Goal: Information Seeking & Learning: Learn about a topic

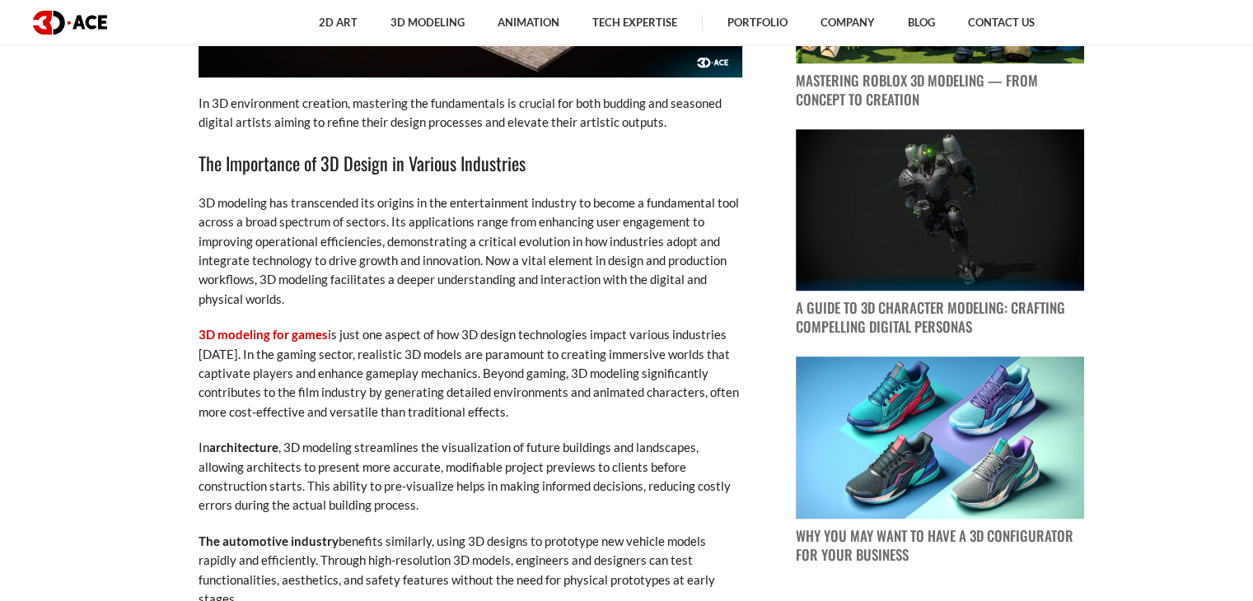
scroll to position [1228, 0]
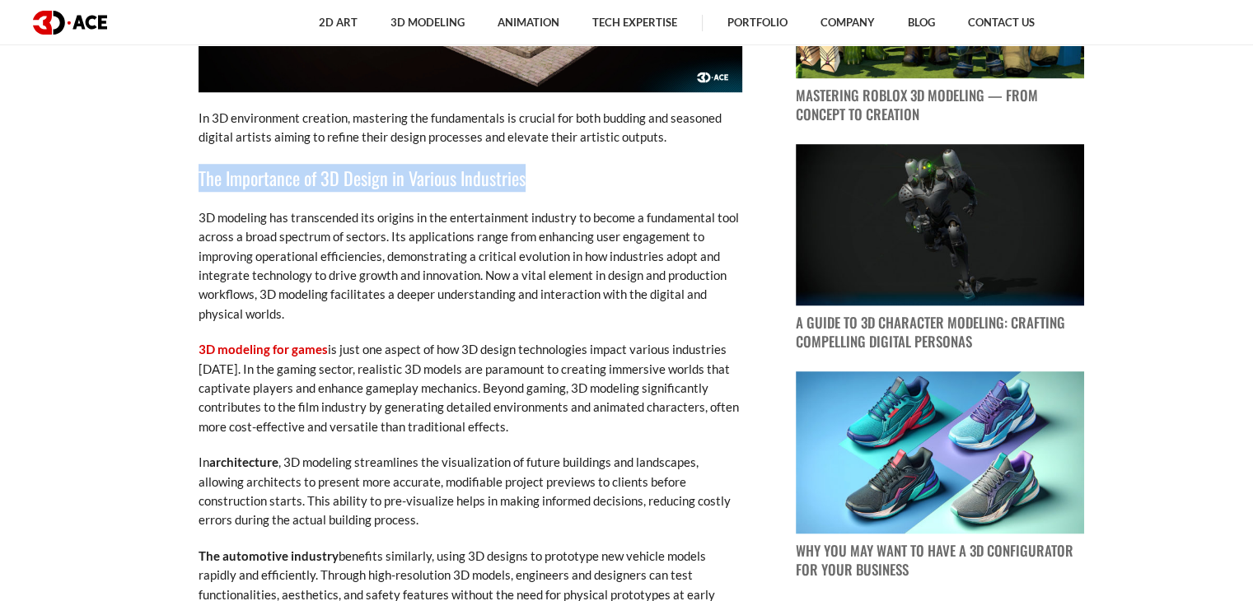
drag, startPoint x: 525, startPoint y: 176, endPoint x: 194, endPoint y: 182, distance: 331.2
copy h3 "The Importance of 3D Design in Various Industries"
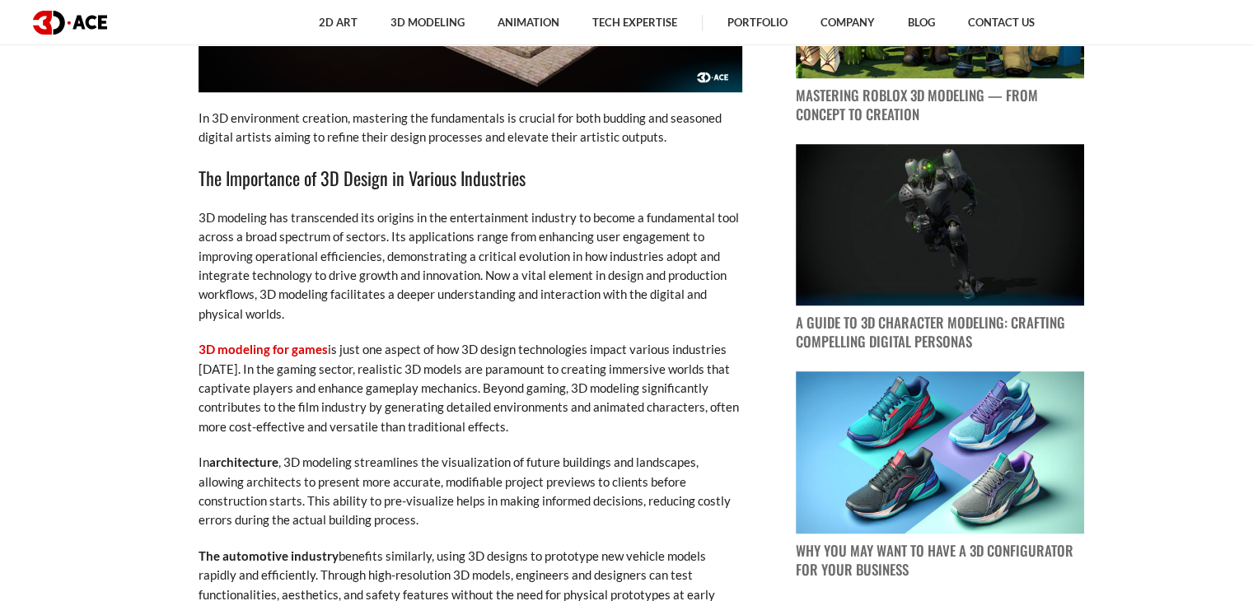
drag, startPoint x: 201, startPoint y: 349, endPoint x: 412, endPoint y: 409, distance: 219.3
click at [412, 409] on p "3D modeling for games is just one aspect of how 3D design technologies impact v…" at bounding box center [471, 388] width 544 height 96
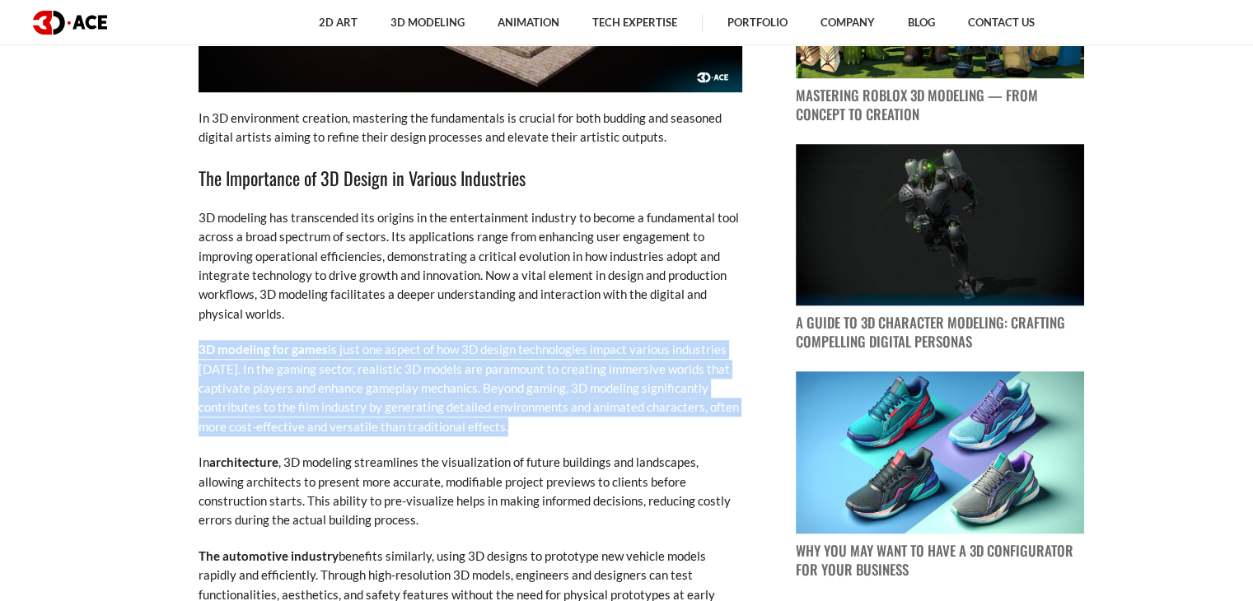
drag, startPoint x: 510, startPoint y: 425, endPoint x: 199, endPoint y: 343, distance: 322.1
click at [199, 343] on p "3D modeling for games is just one aspect of how 3D design technologies impact v…" at bounding box center [471, 388] width 544 height 96
copy p "3D modeling for games is just one aspect of how 3D design technologies impact v…"
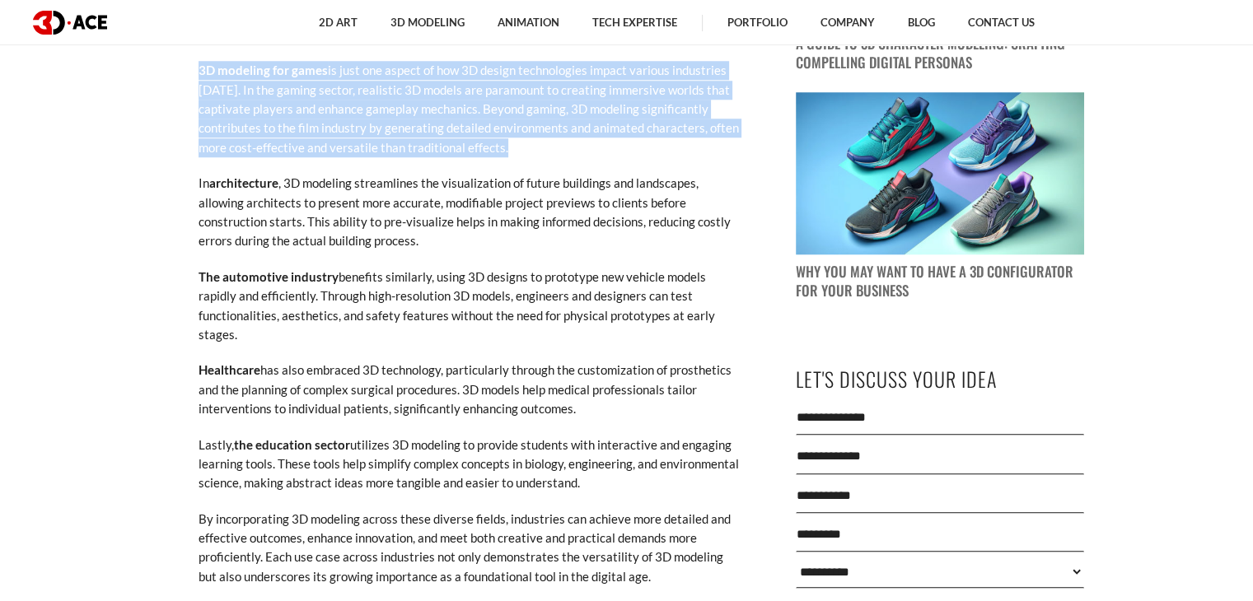
scroll to position [1493, 0]
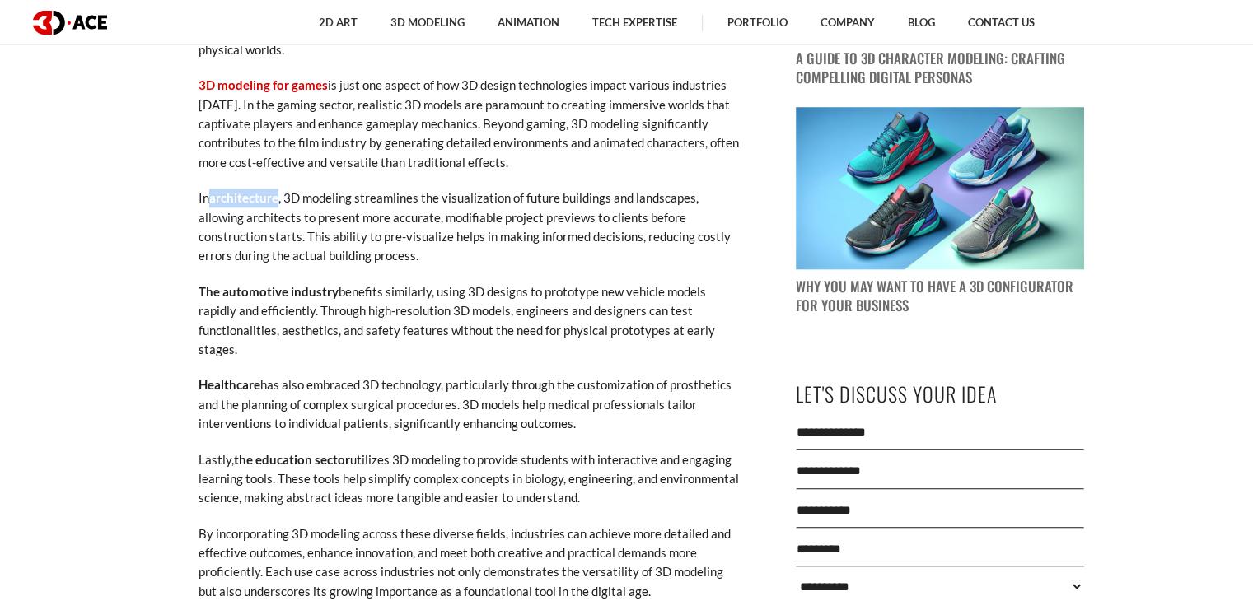
drag, startPoint x: 210, startPoint y: 198, endPoint x: 279, endPoint y: 199, distance: 69.2
click at [279, 199] on p "In architecture , 3D modeling streamlines the visualization of future buildings…" at bounding box center [471, 227] width 544 height 77
copy strong "architecture"
click at [488, 264] on p "In architecture , 3D modeling streamlines the visualization of future buildings…" at bounding box center [471, 227] width 544 height 77
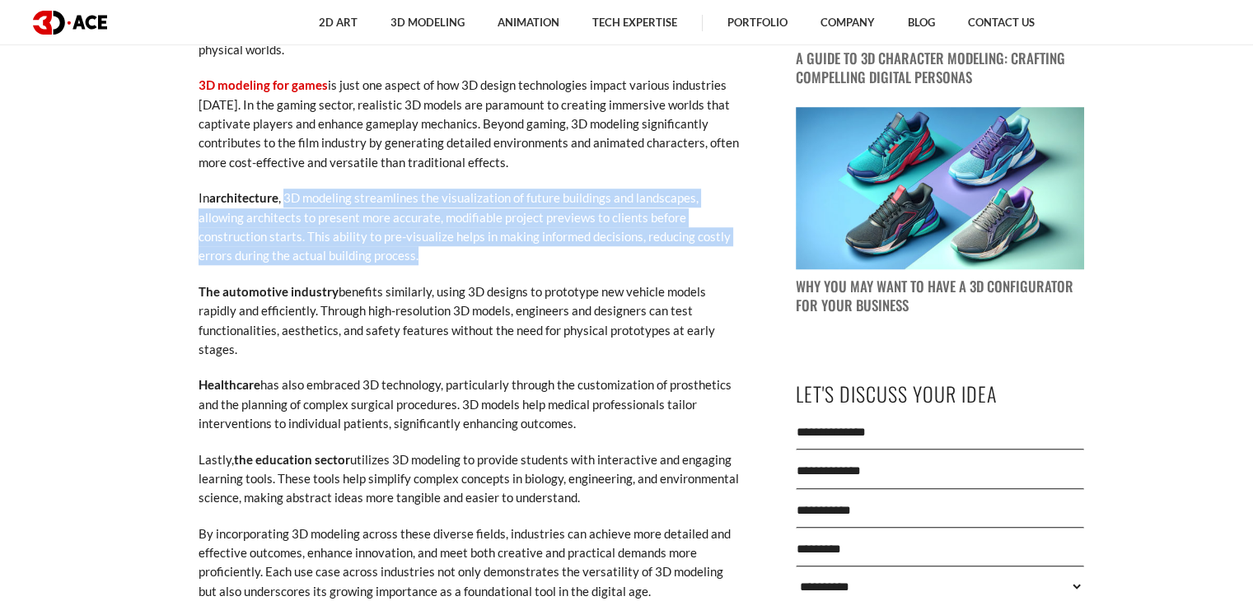
drag, startPoint x: 285, startPoint y: 195, endPoint x: 424, endPoint y: 258, distance: 152.6
click at [424, 258] on p "In architecture , 3D modeling streamlines the visualization of future buildings…" at bounding box center [471, 227] width 544 height 77
copy p "3D modeling streamlines the visualization of future buildings and landscapes, a…"
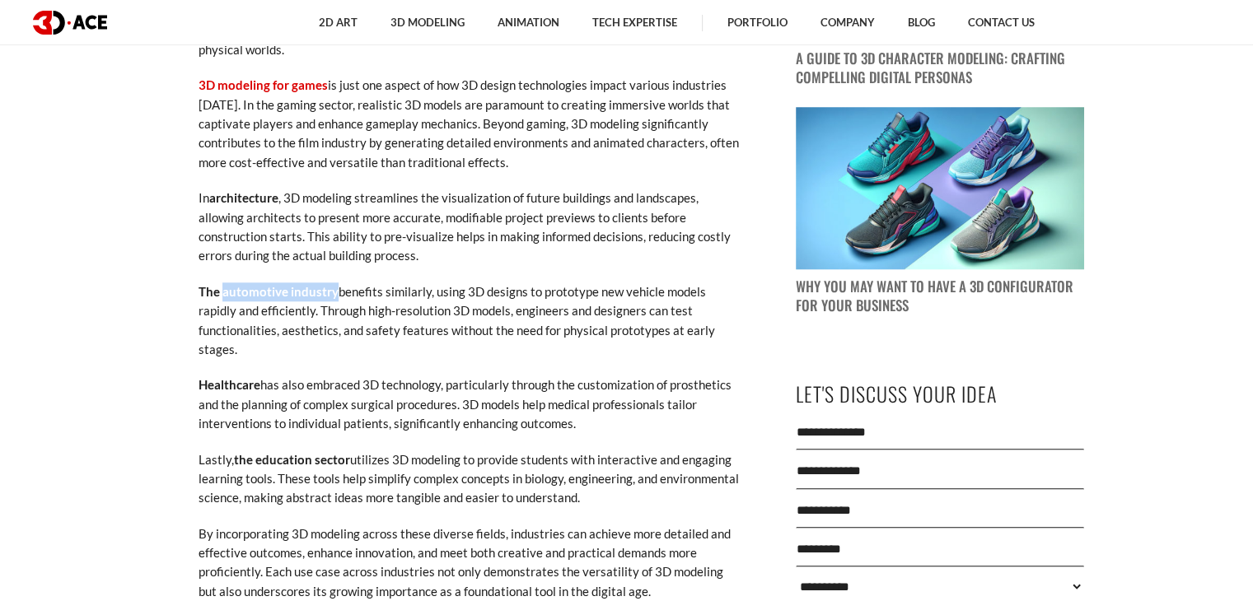
drag, startPoint x: 221, startPoint y: 291, endPoint x: 333, endPoint y: 296, distance: 112.1
click at [333, 296] on strong "The automotive industry" at bounding box center [269, 291] width 140 height 15
copy strong "automotive industry"
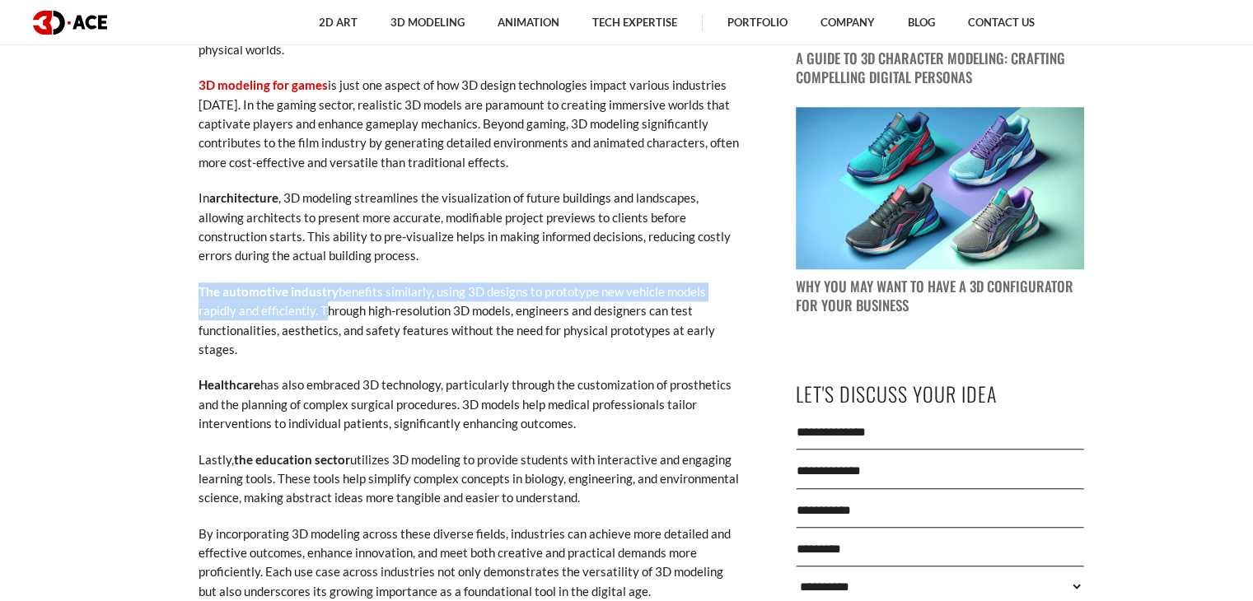
drag, startPoint x: 198, startPoint y: 290, endPoint x: 280, endPoint y: 315, distance: 86.0
click at [280, 315] on p "The automotive industry benefits similarly, using 3D designs to prototype new v…" at bounding box center [471, 321] width 544 height 77
copy p "The automotive industry benefits similarly, using 3D designs to prototype new v…"
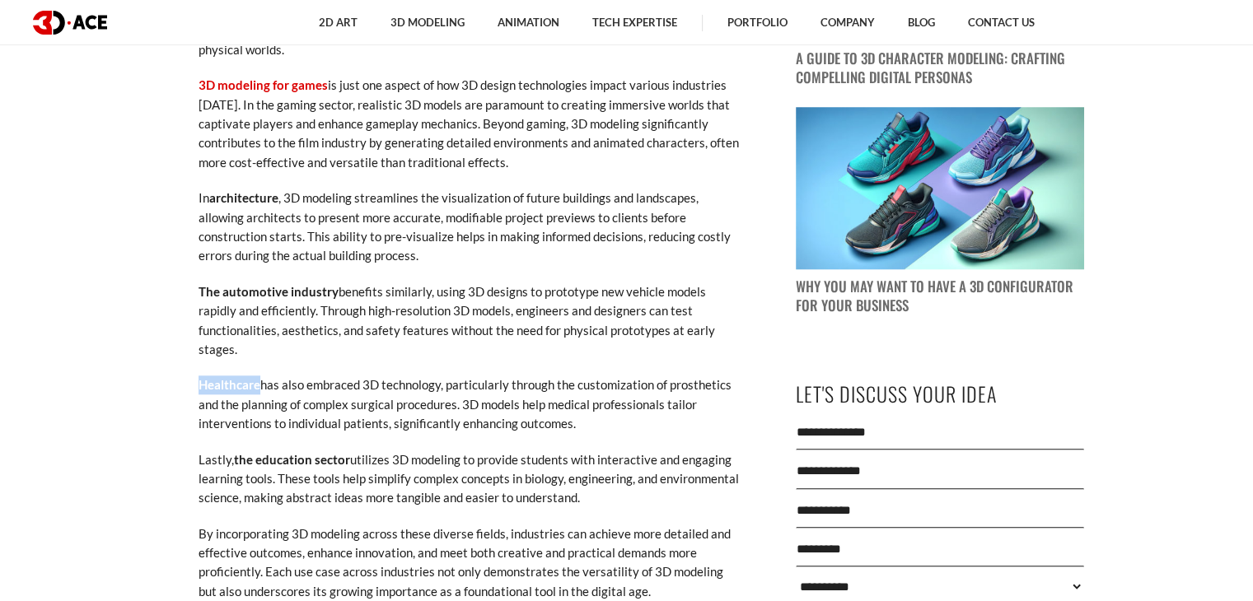
drag, startPoint x: 198, startPoint y: 362, endPoint x: 258, endPoint y: 370, distance: 60.6
click at [258, 377] on strong "Healthcare" at bounding box center [230, 384] width 62 height 15
copy strong "Healthcare"
drag, startPoint x: 262, startPoint y: 367, endPoint x: 590, endPoint y: 399, distance: 329.4
click at [590, 399] on p "Healthcare has also embraced 3D technology, particularly through the customizat…" at bounding box center [471, 405] width 544 height 58
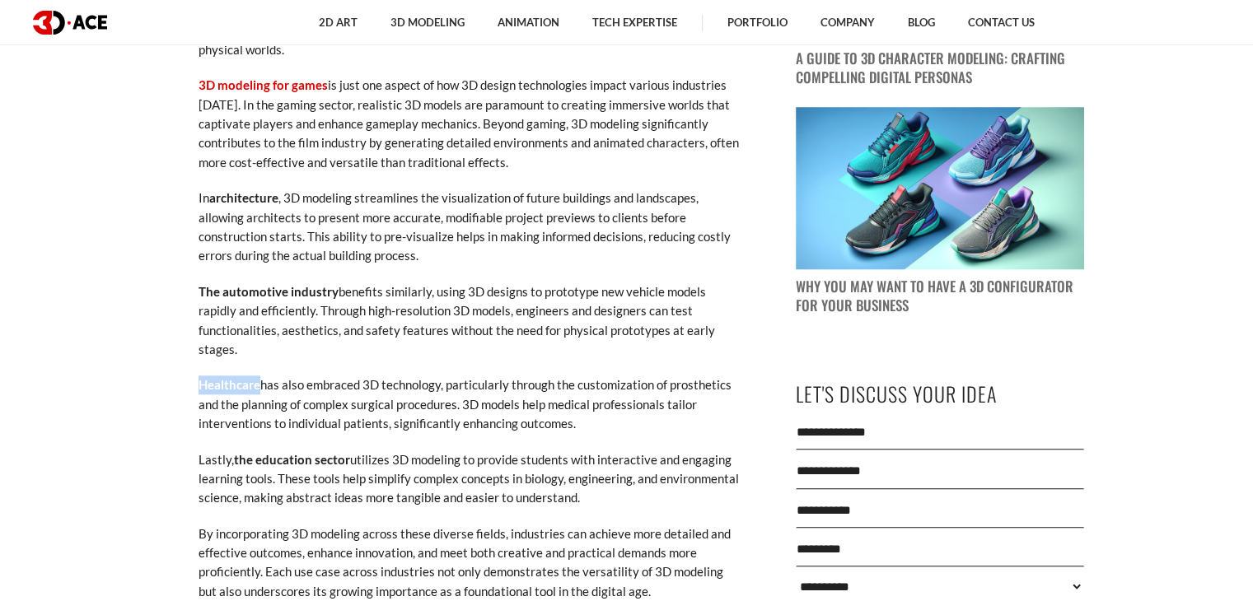
copy p "has also embraced 3D technology, particularly through the customization of pros…"
drag, startPoint x: 254, startPoint y: 441, endPoint x: 306, endPoint y: 446, distance: 52.1
click at [306, 452] on strong "the education sector" at bounding box center [292, 459] width 116 height 15
drag, startPoint x: 255, startPoint y: 441, endPoint x: 310, endPoint y: 444, distance: 54.4
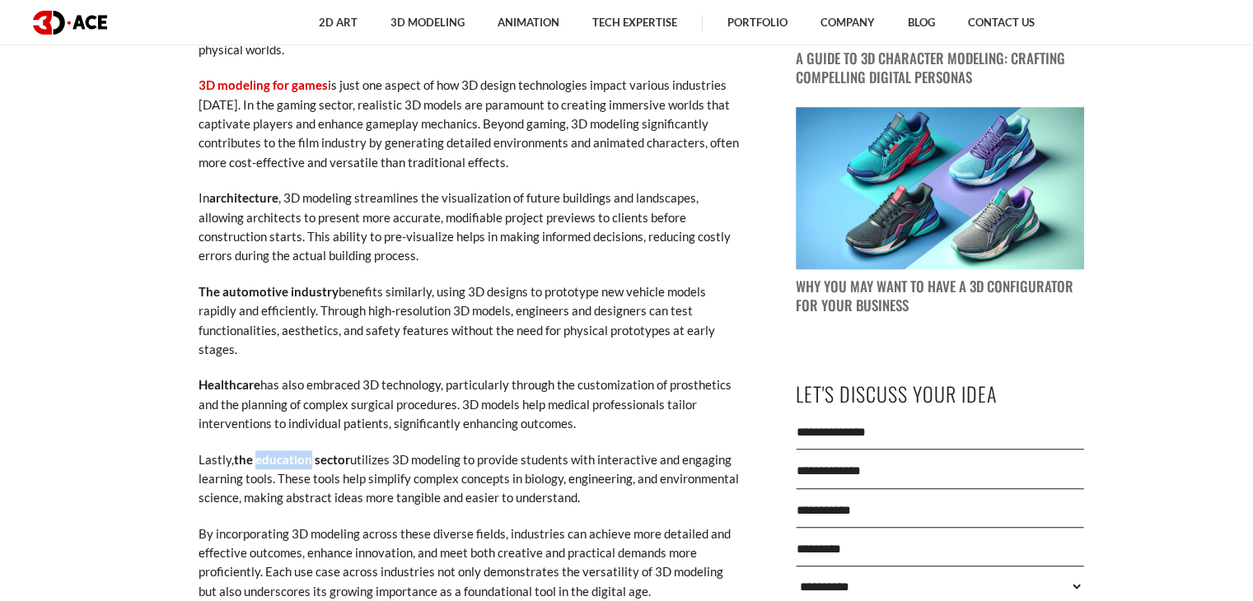
click at [310, 452] on strong "the education sector" at bounding box center [292, 459] width 116 height 15
copy strong "education"
click at [526, 531] on p "By incorporating 3D modeling across these diverse fields, industries can achiev…" at bounding box center [471, 563] width 544 height 77
click at [539, 451] on p "Lastly, the education sector utilizes 3D modeling to provide students with inte…" at bounding box center [471, 480] width 544 height 58
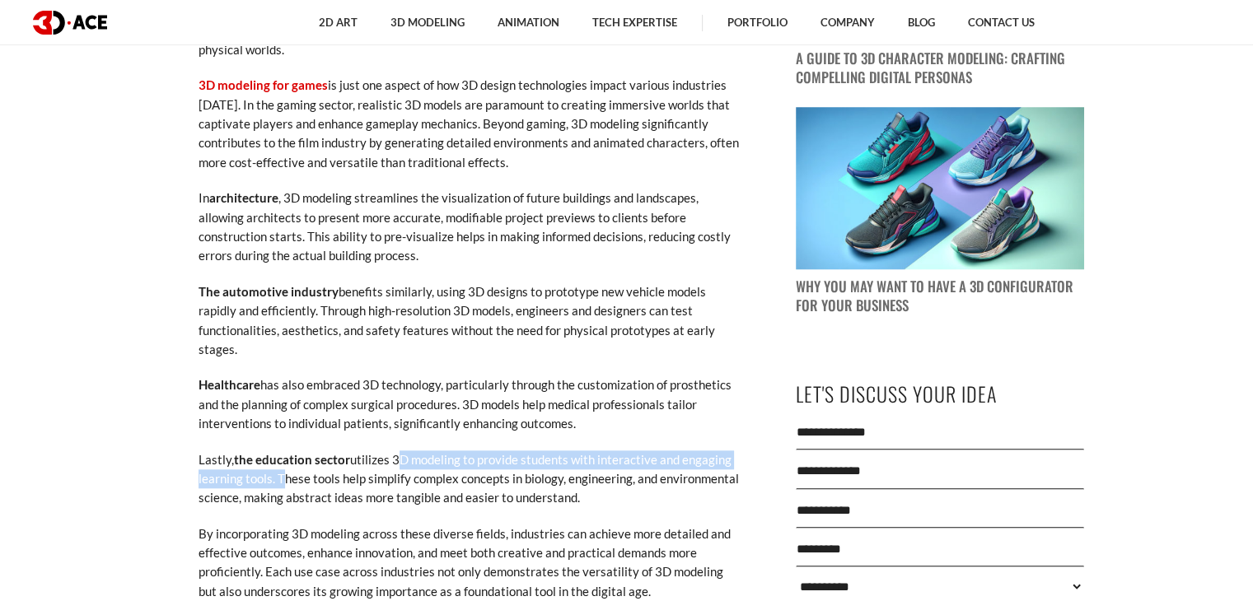
drag, startPoint x: 391, startPoint y: 439, endPoint x: 275, endPoint y: 460, distance: 117.9
click at [275, 460] on p "Lastly, the education sector utilizes 3D modeling to provide students with inte…" at bounding box center [471, 480] width 544 height 58
copy p "3D modeling to provide students with interactive and engaging learning tools."
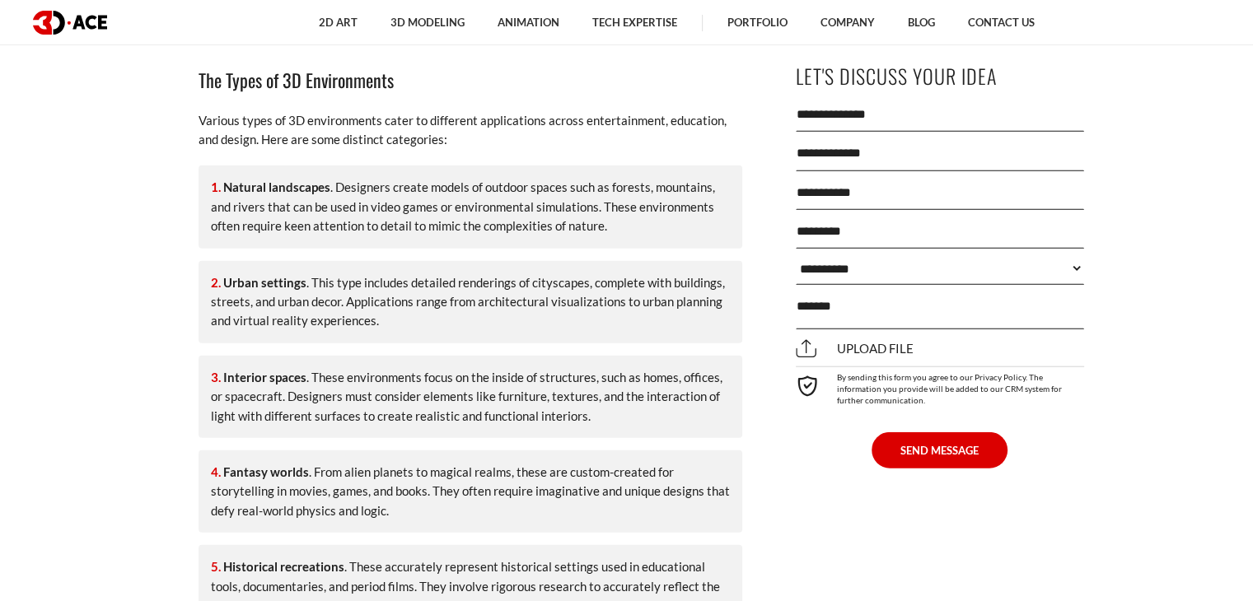
scroll to position [3823, 0]
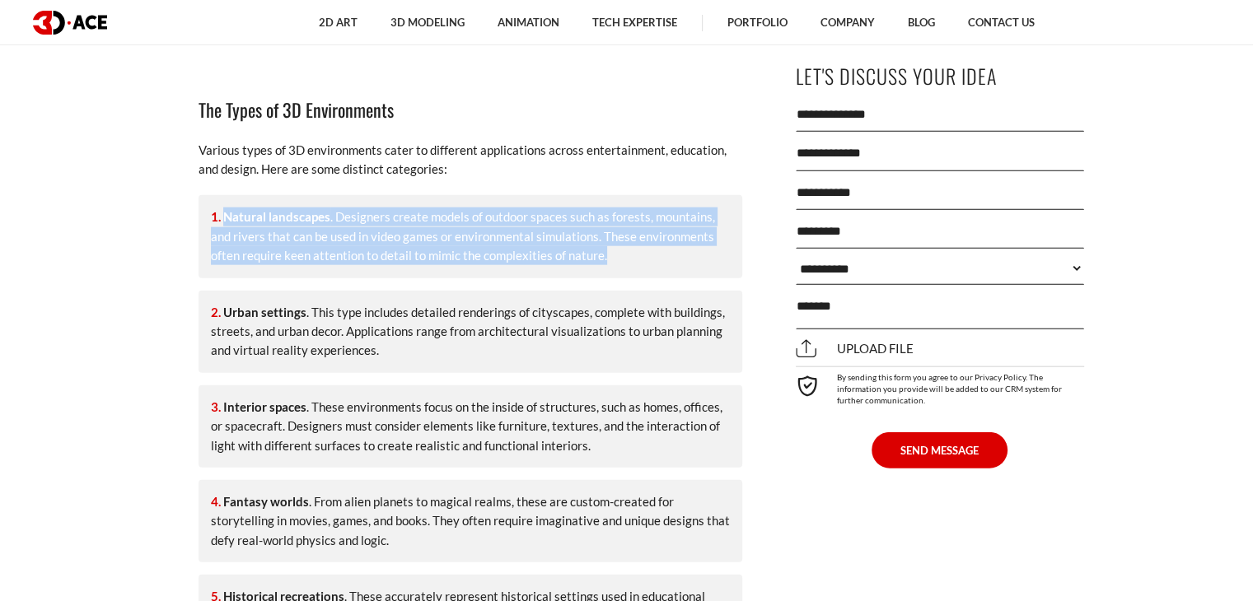
drag, startPoint x: 210, startPoint y: 175, endPoint x: 605, endPoint y: 223, distance: 398.3
click at [605, 223] on li "Natural landscapes . Designers create models of outdoor spaces such as forests,…" at bounding box center [471, 236] width 544 height 82
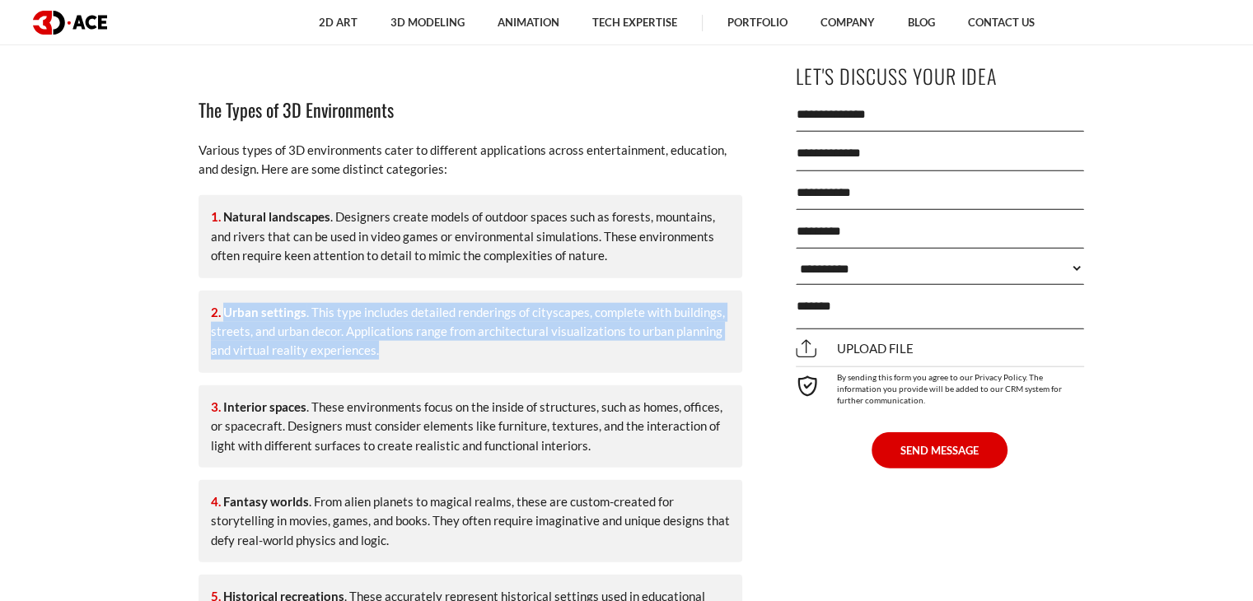
drag, startPoint x: 223, startPoint y: 270, endPoint x: 374, endPoint y: 319, distance: 158.4
click at [374, 319] on li "Urban settings . This type includes detailed renderings of cityscapes, complete…" at bounding box center [471, 332] width 544 height 82
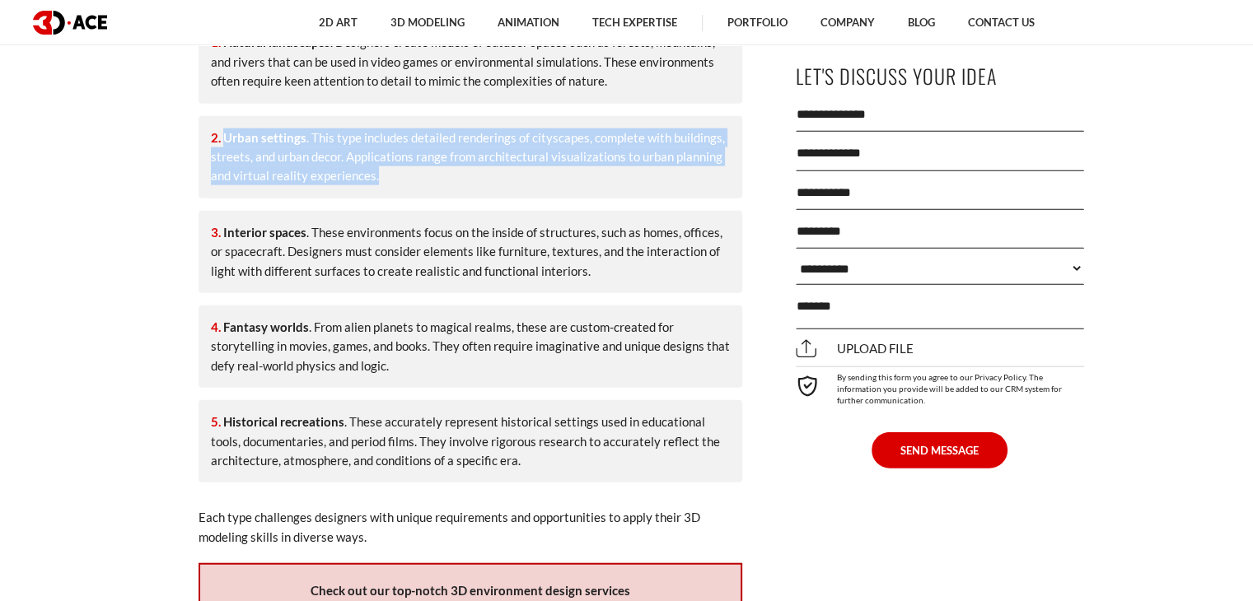
scroll to position [3983, 0]
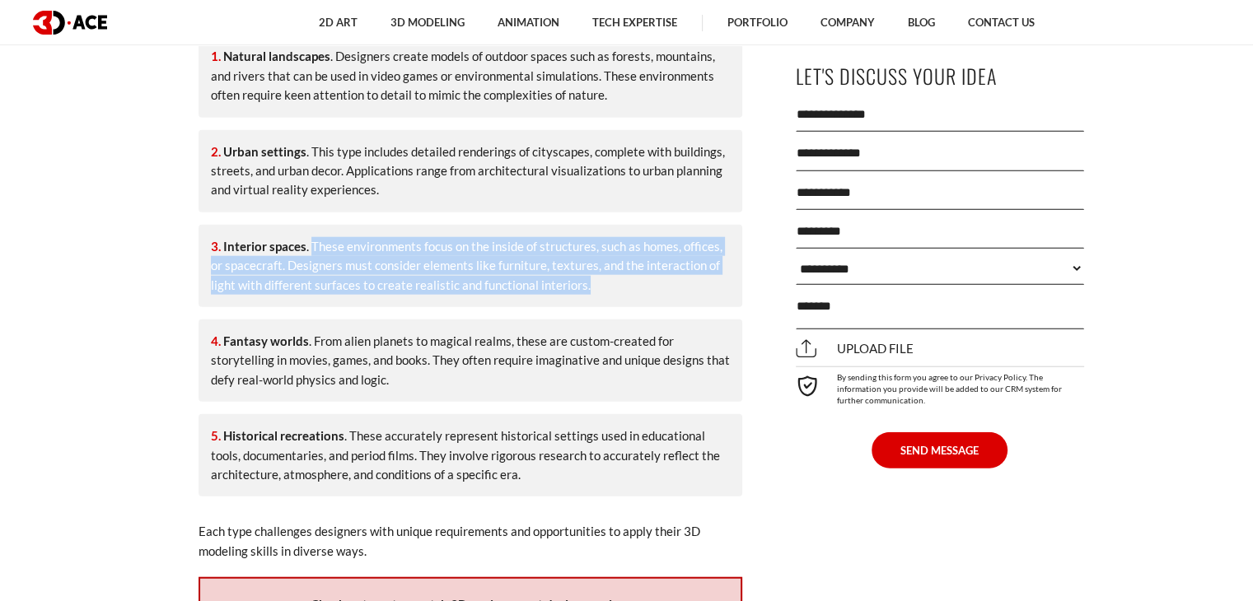
drag, startPoint x: 311, startPoint y: 207, endPoint x: 603, endPoint y: 251, distance: 295.8
click at [603, 251] on li "Interior spaces . These environments focus on the inside of structures, such as…" at bounding box center [471, 266] width 544 height 82
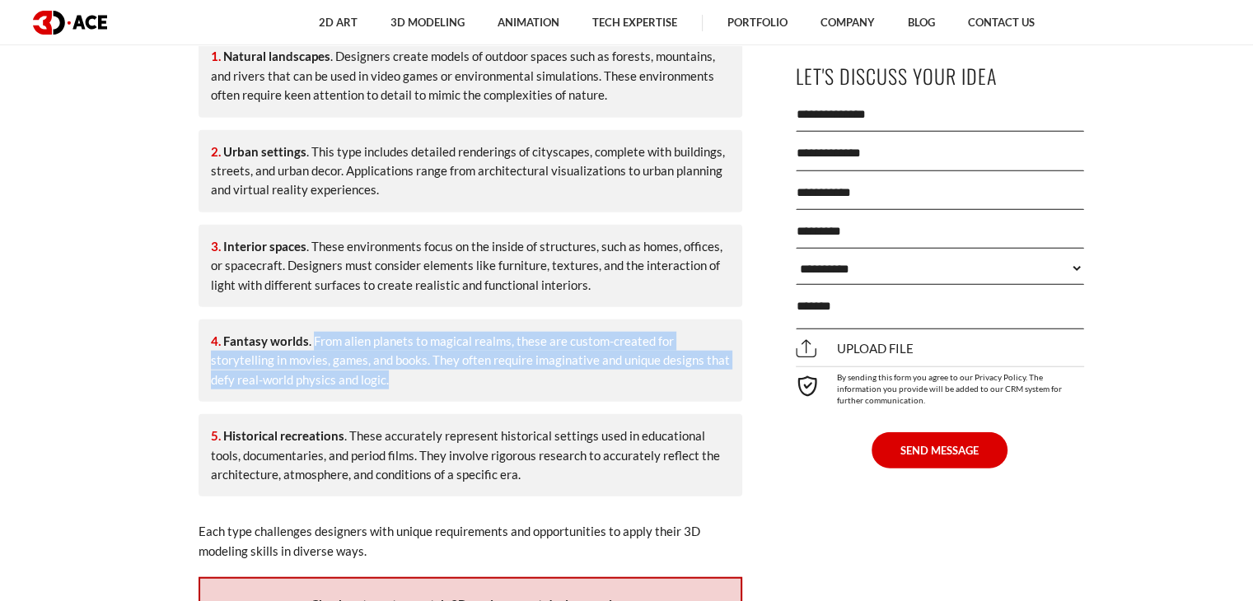
drag, startPoint x: 310, startPoint y: 304, endPoint x: 423, endPoint y: 349, distance: 122.4
click at [423, 349] on li "Fantasy worlds . From alien planets to magical realms, these are custom-created…" at bounding box center [471, 361] width 544 height 82
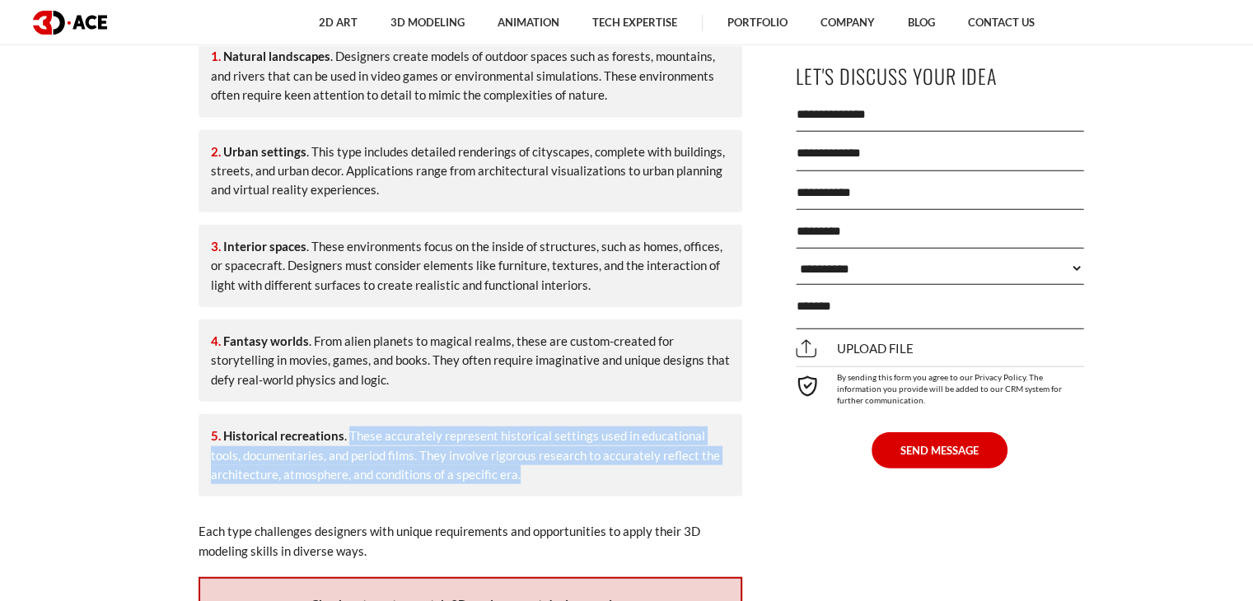
drag, startPoint x: 348, startPoint y: 395, endPoint x: 523, endPoint y: 435, distance: 179.8
click at [523, 435] on li "Historical recreations . These accurately represent historical settings used in…" at bounding box center [471, 455] width 544 height 82
